Goal: Entertainment & Leisure: Consume media (video, audio)

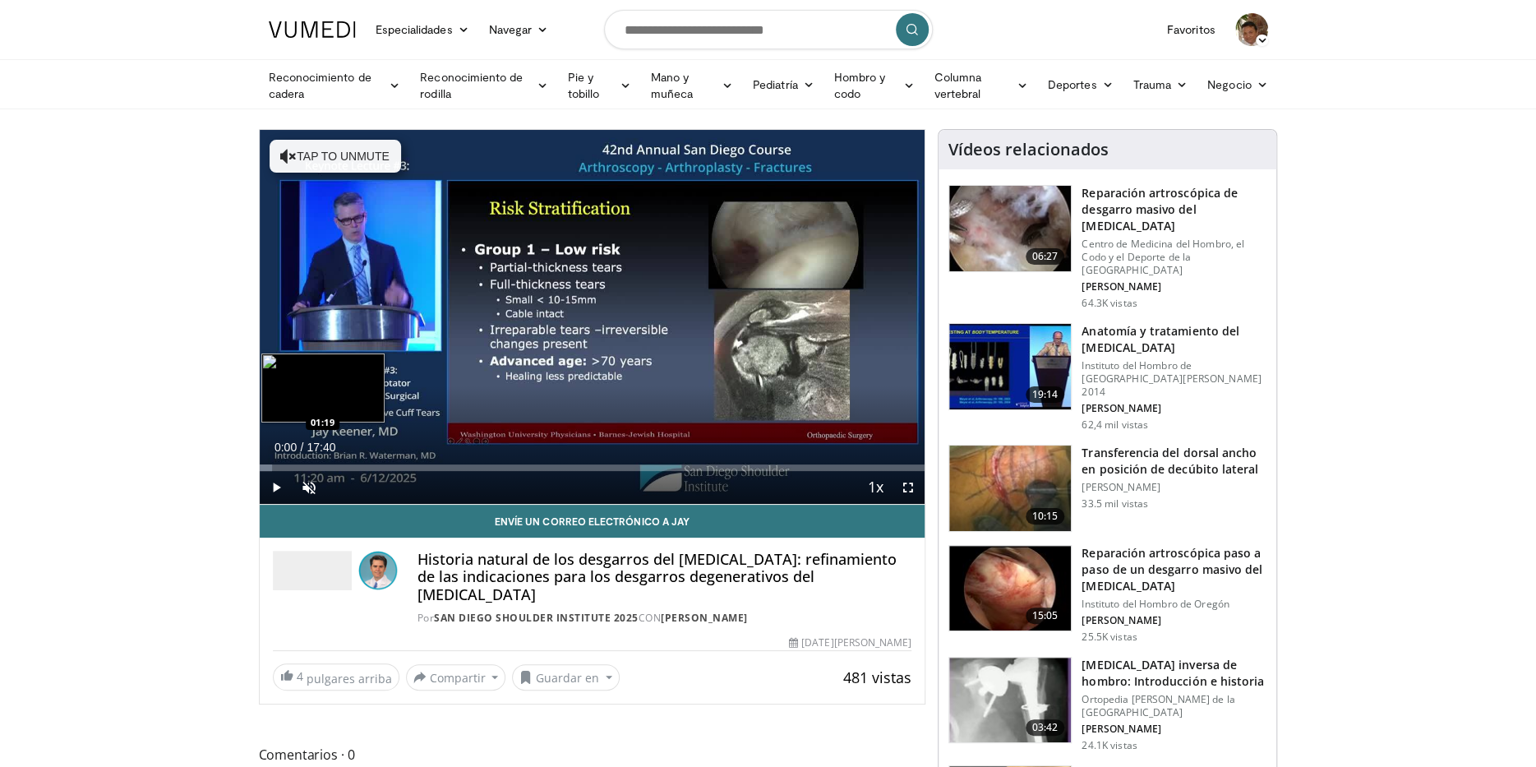
click at [310, 464] on div "Loaded : 1.86% 00:00 01:19" at bounding box center [592, 467] width 665 height 7
click at [336, 466] on div "Loaded : 0.00% 01:21 02:04" at bounding box center [592, 467] width 665 height 7
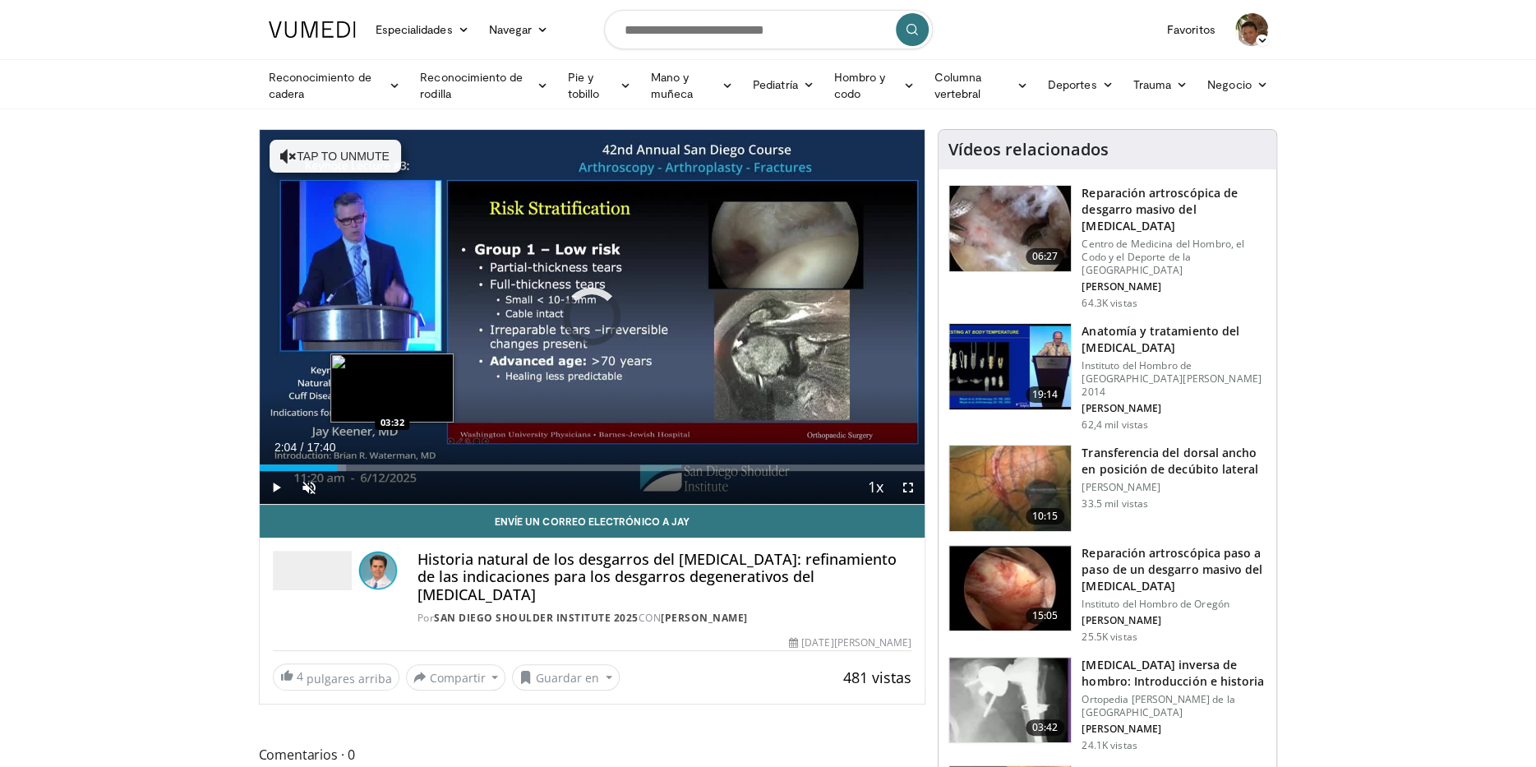
click at [392, 464] on div "Loaded : 13.09% 02:04 03:32" at bounding box center [592, 467] width 665 height 7
click at [472, 466] on div "Loaded : 21.50% 03:32 05:39" at bounding box center [592, 467] width 665 height 7
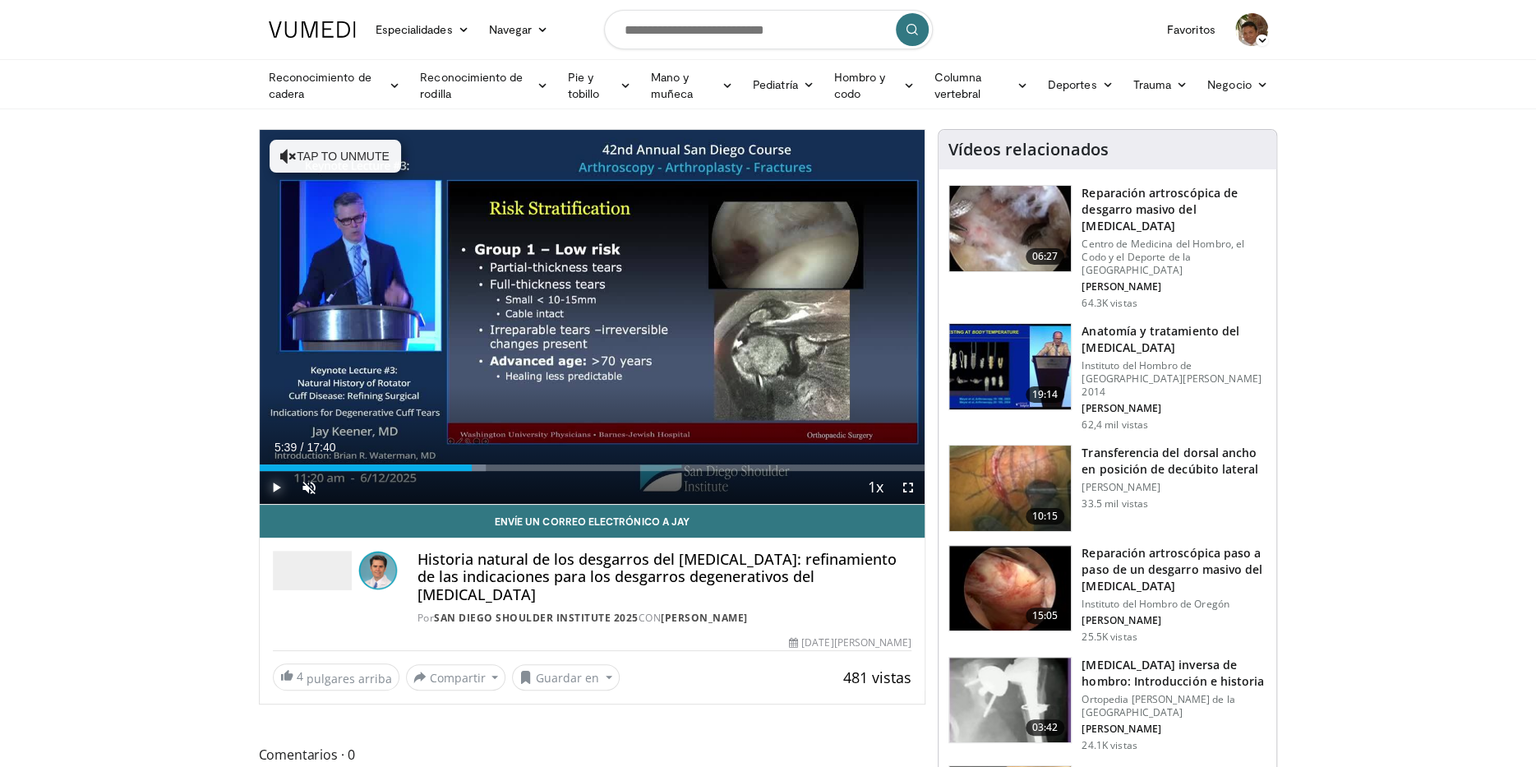
click at [275, 485] on span "Video Player" at bounding box center [276, 487] width 33 height 33
click at [907, 489] on span "Video Player" at bounding box center [907, 487] width 33 height 33
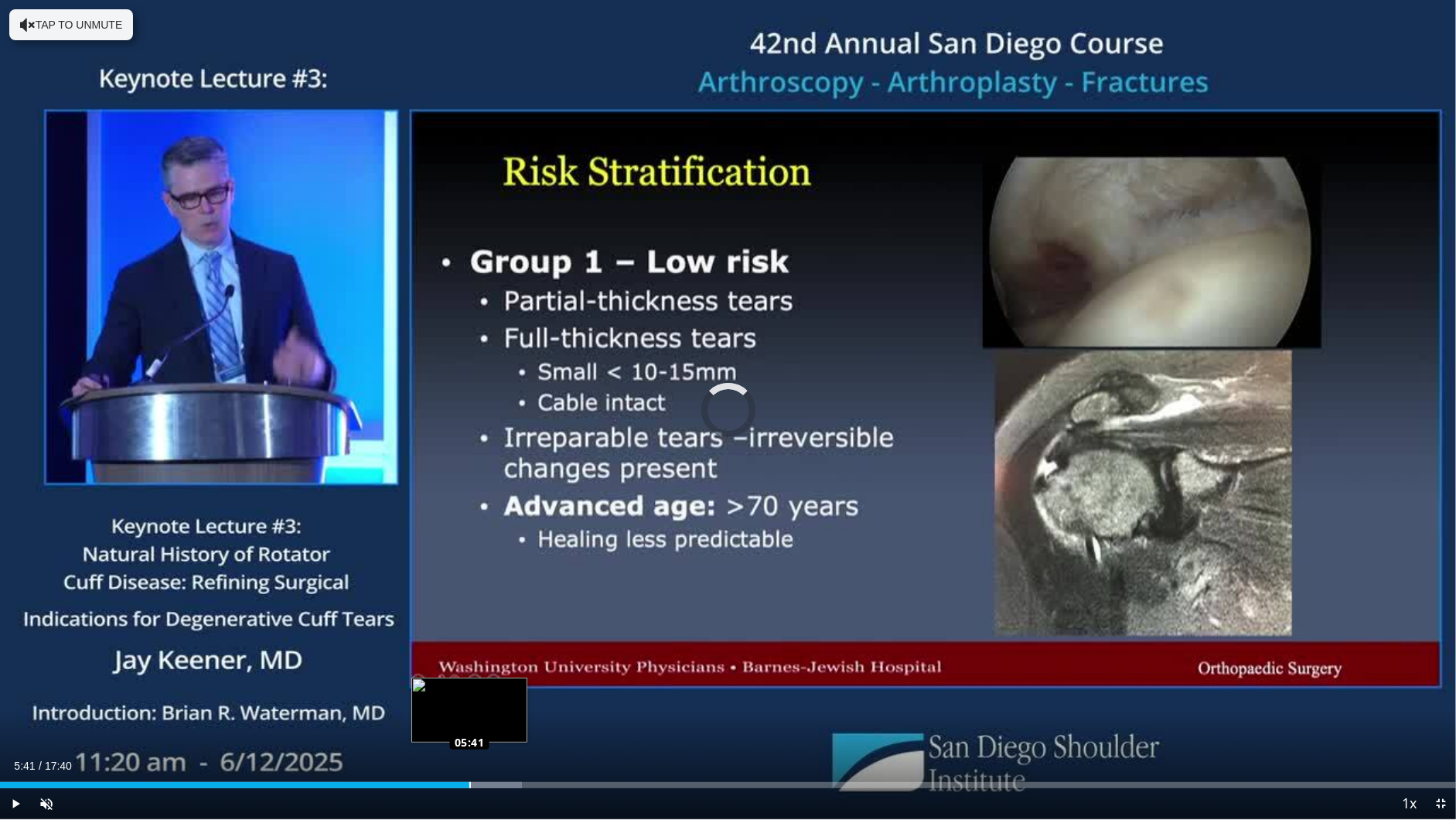
click at [469, 721] on div "Loaded : 35.86% 05:41 05:41" at bounding box center [728, 785] width 1456 height 7
click at [441, 721] on div "05:44" at bounding box center [236, 785] width 472 height 7
click at [424, 721] on div "05:27" at bounding box center [212, 785] width 424 height 7
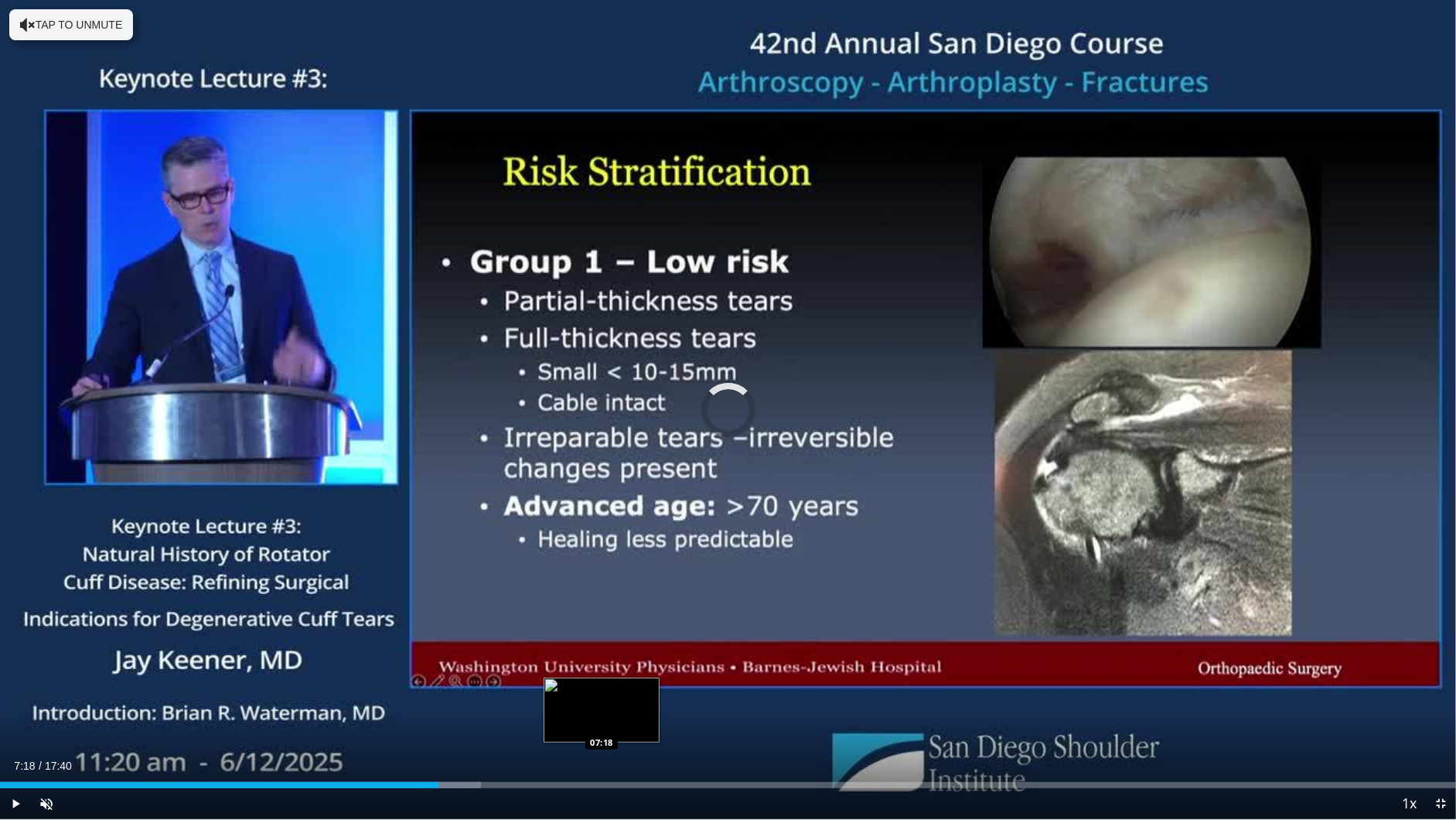
click at [601, 721] on div "Loaded : 33.03% 07:18 07:18" at bounding box center [728, 785] width 1456 height 7
click at [1441, 721] on span "Video Player" at bounding box center [1440, 803] width 31 height 31
